Goal: Task Accomplishment & Management: Use online tool/utility

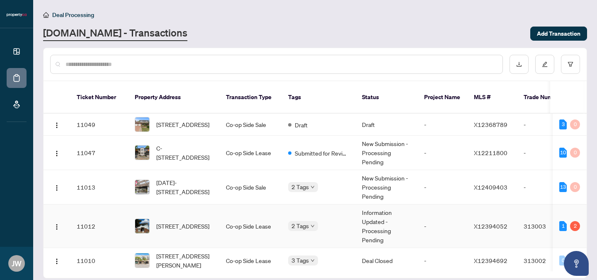
click at [237, 220] on td "Co-op Side Lease" at bounding box center [250, 226] width 62 height 44
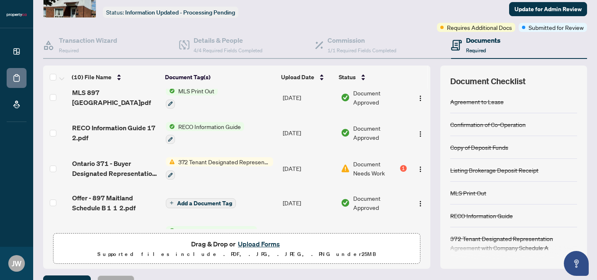
scroll to position [100, 0]
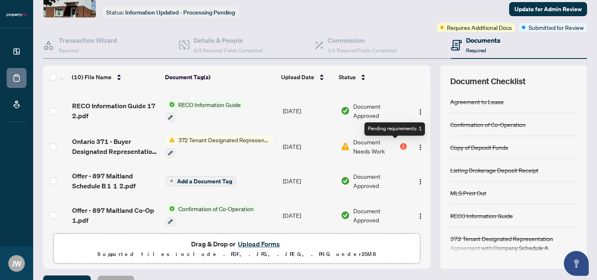
click at [400, 144] on div "1" at bounding box center [403, 146] width 7 height 7
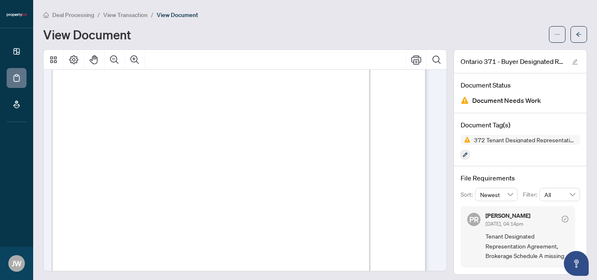
scroll to position [3, 0]
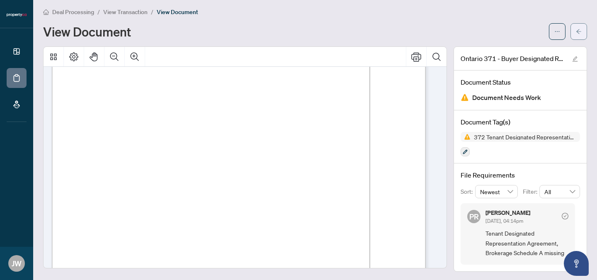
click at [576, 29] on button "button" at bounding box center [579, 31] width 17 height 17
